Goal: Communication & Community: Answer question/provide support

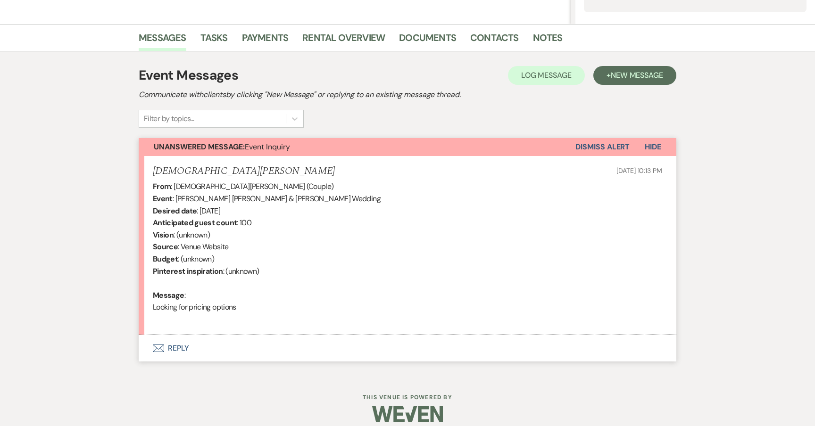
click at [171, 343] on button "Envelope Reply" at bounding box center [407, 348] width 537 height 26
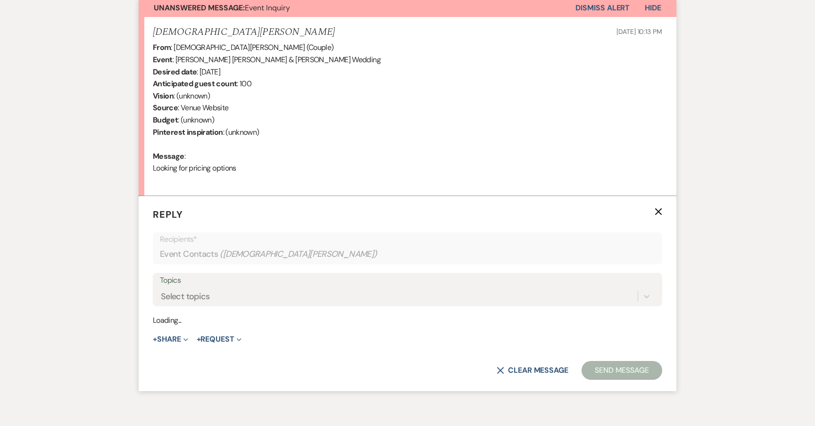
scroll to position [375, 0]
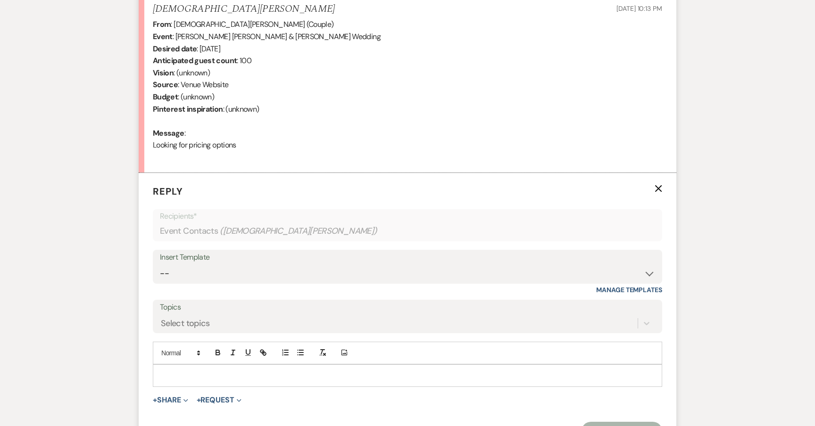
click at [256, 376] on div at bounding box center [407, 376] width 508 height 22
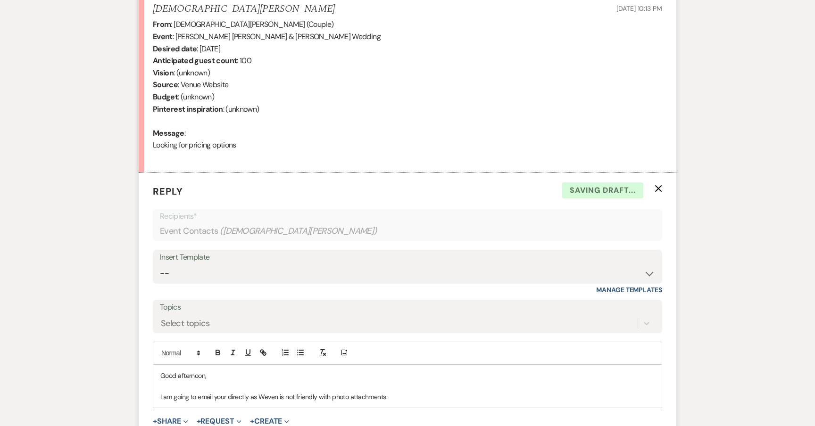
scroll to position [431, 0]
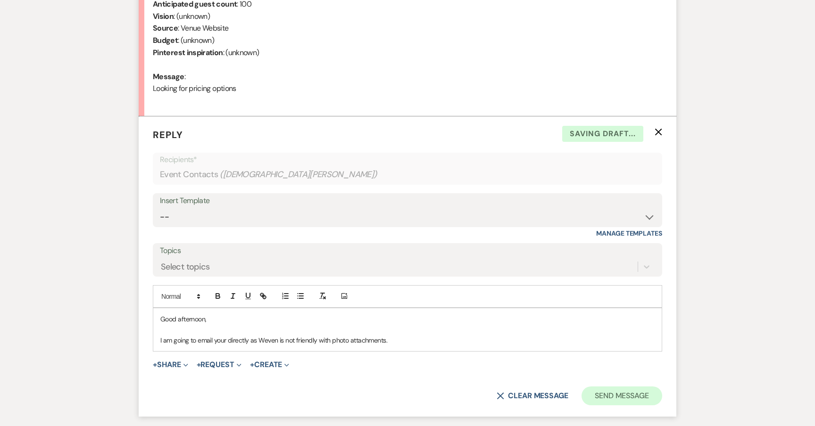
click at [646, 391] on button "Send Message" at bounding box center [621, 396] width 81 height 19
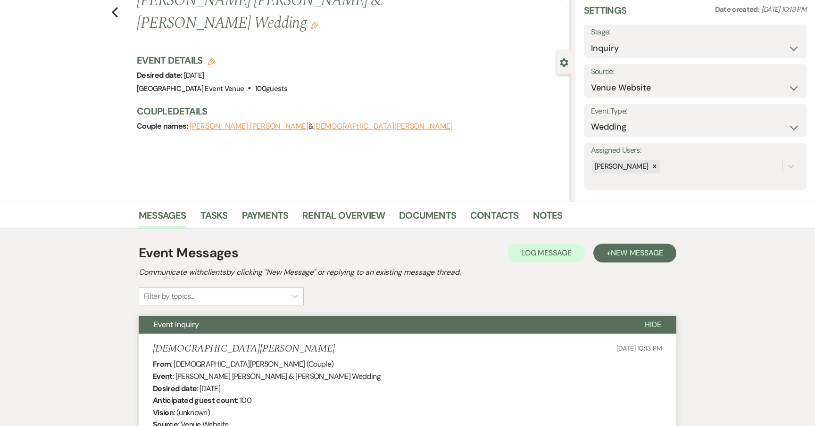
scroll to position [10, 0]
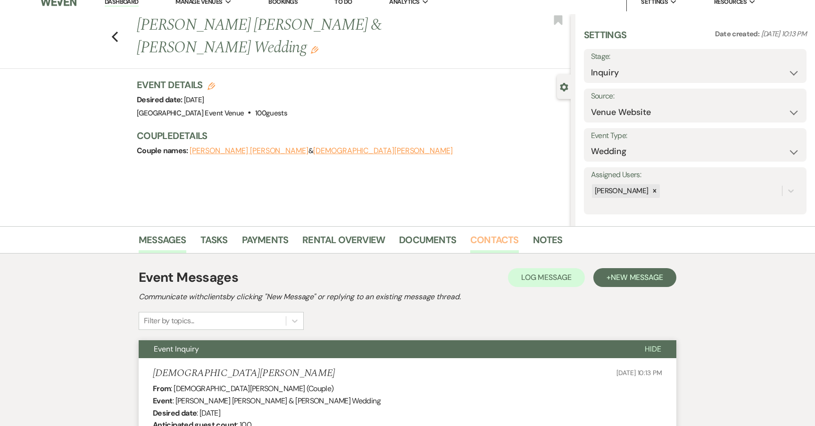
click at [485, 236] on link "Contacts" at bounding box center [494, 242] width 49 height 21
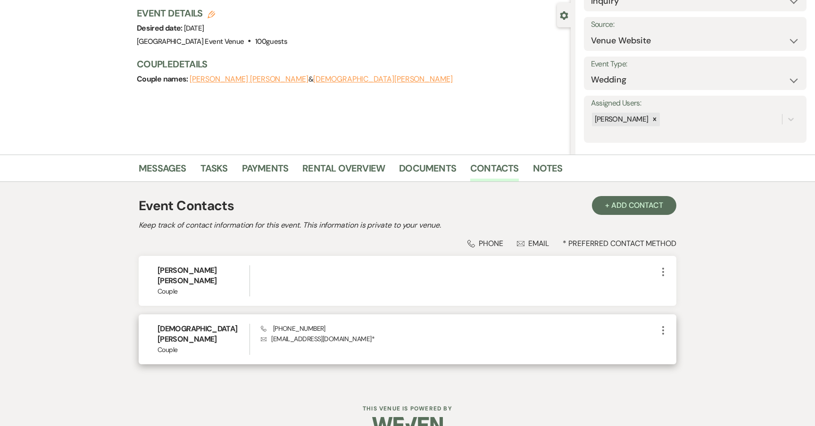
scroll to position [82, 0]
drag, startPoint x: 347, startPoint y: 330, endPoint x: 265, endPoint y: 332, distance: 81.6
click at [265, 334] on p "Envelope [EMAIL_ADDRESS][DOMAIN_NAME] *" at bounding box center [459, 339] width 397 height 10
copy p "[EMAIL_ADDRESS][DOMAIN_NAME]"
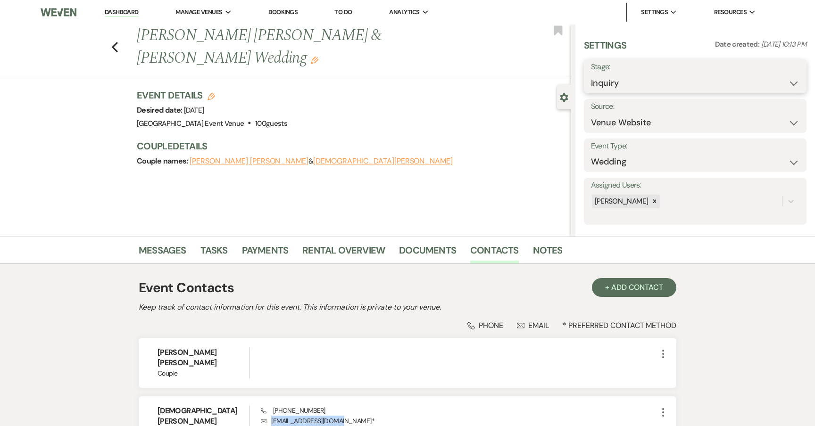
scroll to position [0, 0]
select select "6"
click at [779, 74] on button "Save" at bounding box center [783, 76] width 48 height 19
click at [108, 13] on link "Dashboard" at bounding box center [122, 12] width 34 height 9
